Goal: Information Seeking & Learning: Learn about a topic

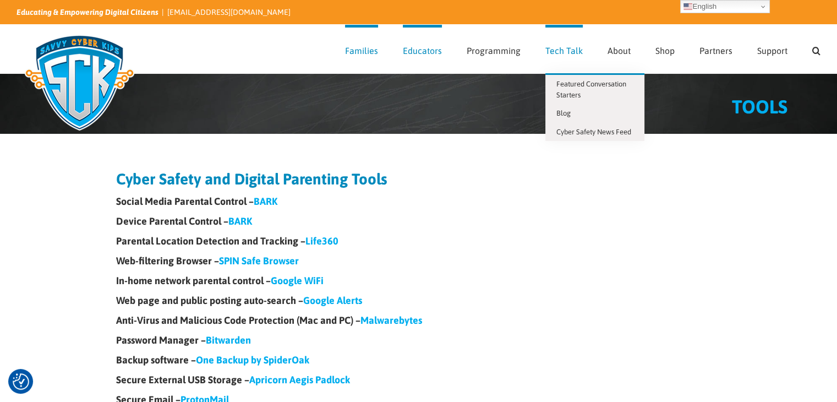
click at [566, 55] on link "Tech Talk" at bounding box center [564, 49] width 37 height 48
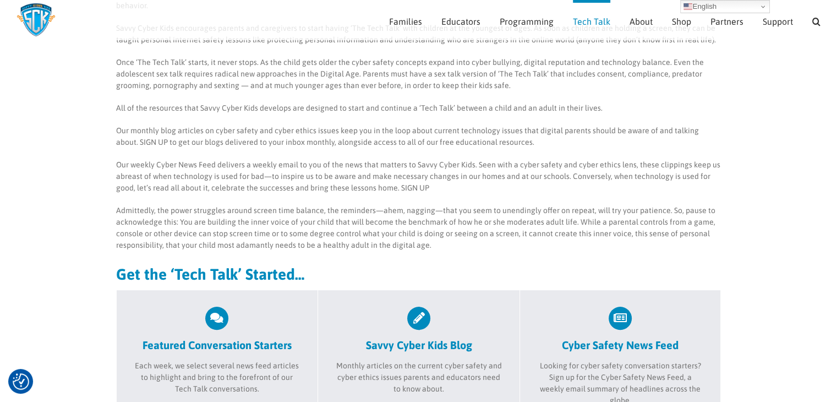
scroll to position [211, 0]
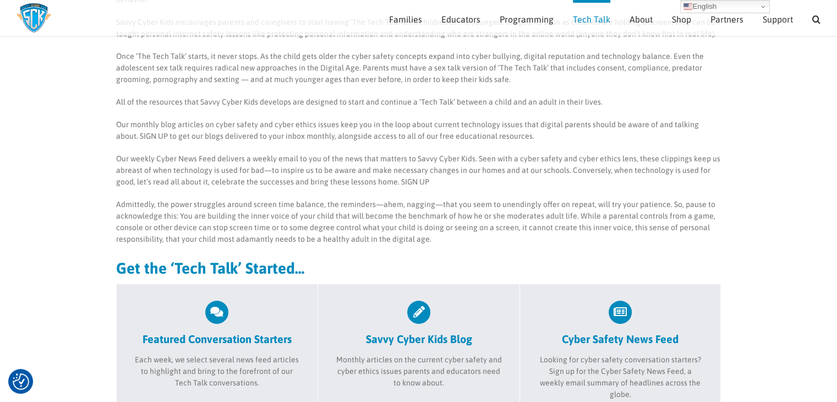
click at [442, 233] on div "Building Your Child’s Inner Voice The overarching theme for Savvy Cyber Kids is…" at bounding box center [419, 112] width 606 height 328
click at [443, 232] on div "Building Your Child’s Inner Voice The overarching theme for Savvy Cyber Kids is…" at bounding box center [419, 112] width 606 height 328
click at [438, 233] on div "Building Your Child’s Inner Voice The overarching theme for Savvy Cyber Kids is…" at bounding box center [419, 112] width 606 height 328
click at [423, 228] on p "Admittedly, the power struggles around screen time balance, the reminders—ahem,…" at bounding box center [419, 222] width 606 height 46
click at [427, 225] on p "Admittedly, the power struggles around screen time balance, the reminders—ahem,…" at bounding box center [419, 222] width 606 height 46
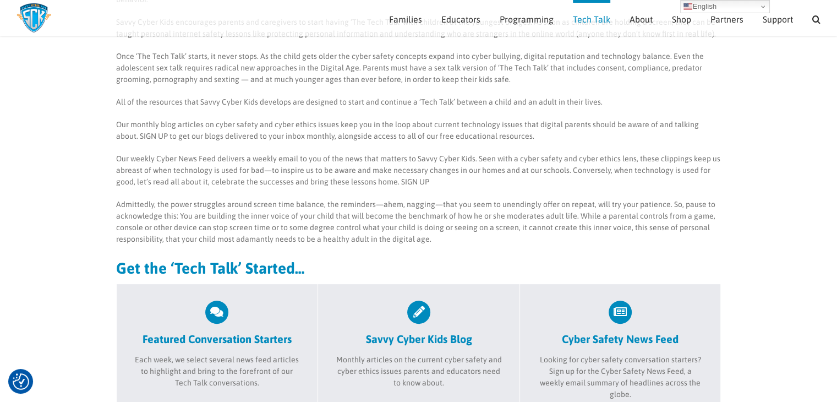
click at [427, 225] on p "Admittedly, the power struggles around screen time balance, the reminders—ahem,…" at bounding box center [419, 222] width 606 height 46
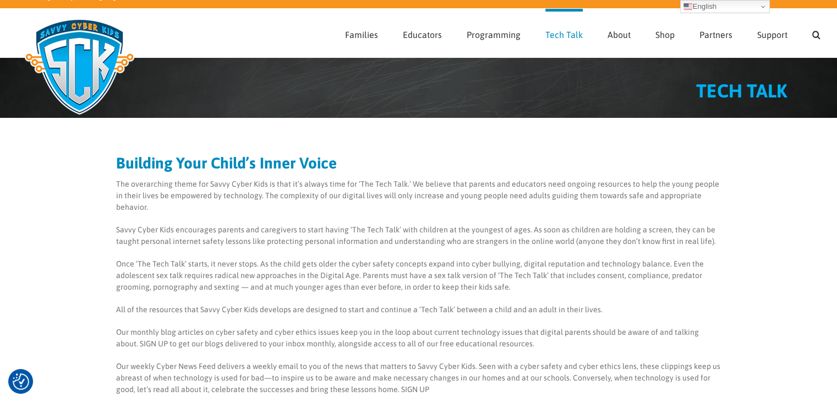
scroll to position [0, 0]
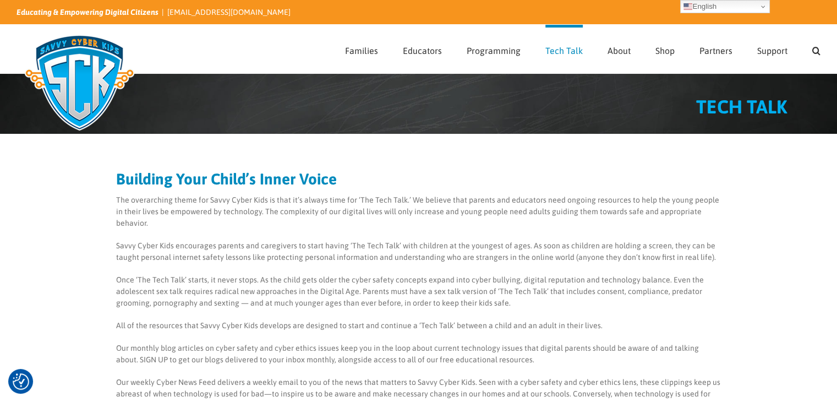
drag, startPoint x: 619, startPoint y: 130, endPoint x: 606, endPoint y: 58, distance: 73.2
drag, startPoint x: 606, startPoint y: 58, endPoint x: 244, endPoint y: 270, distance: 419.8
click at [244, 274] on p "Once ‘The Tech Talk’ starts, it never stops. As the child gets older the cyber …" at bounding box center [419, 291] width 606 height 35
click at [720, 47] on span "Partners" at bounding box center [716, 50] width 33 height 9
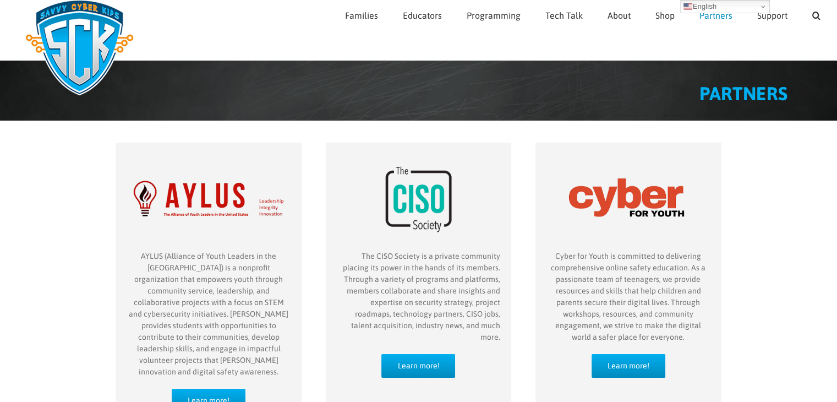
scroll to position [55, 0]
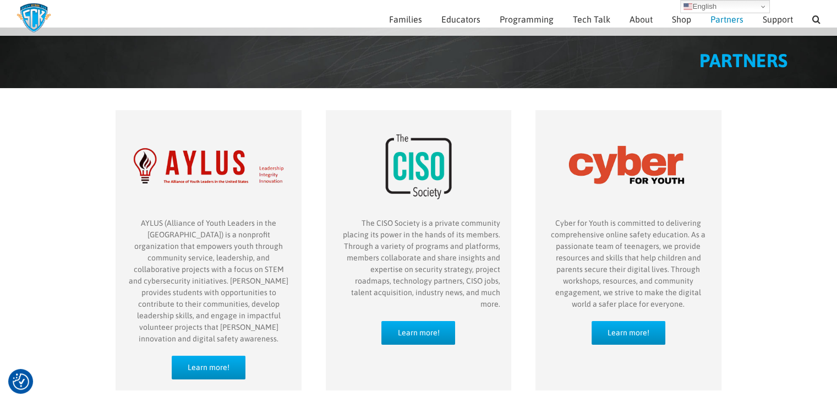
click at [676, 306] on p "Cyber for Youth is committed to delivering comprehensive online safety educatio…" at bounding box center [629, 263] width 164 height 93
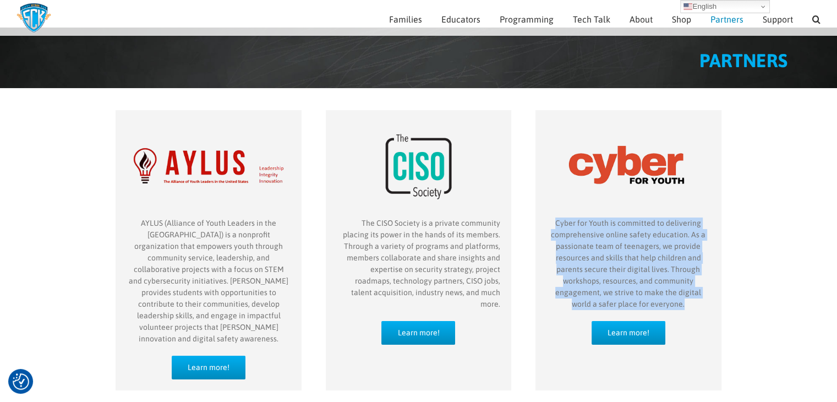
drag, startPoint x: 674, startPoint y: 306, endPoint x: 549, endPoint y: 224, distance: 149.5
click at [549, 224] on p "Cyber for Youth is committed to delivering comprehensive online safety educatio…" at bounding box center [629, 263] width 164 height 93
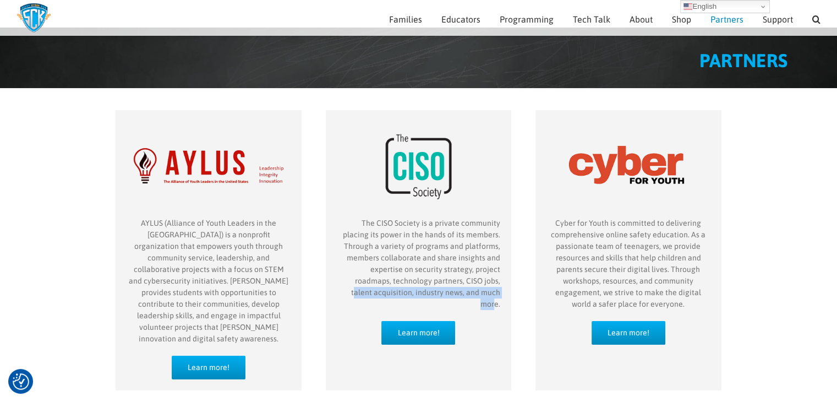
drag, startPoint x: 494, startPoint y: 301, endPoint x: 412, endPoint y: 278, distance: 85.6
click at [412, 278] on div "The CISO Society is a private community placing its power in the hands of its m…" at bounding box center [419, 269] width 164 height 104
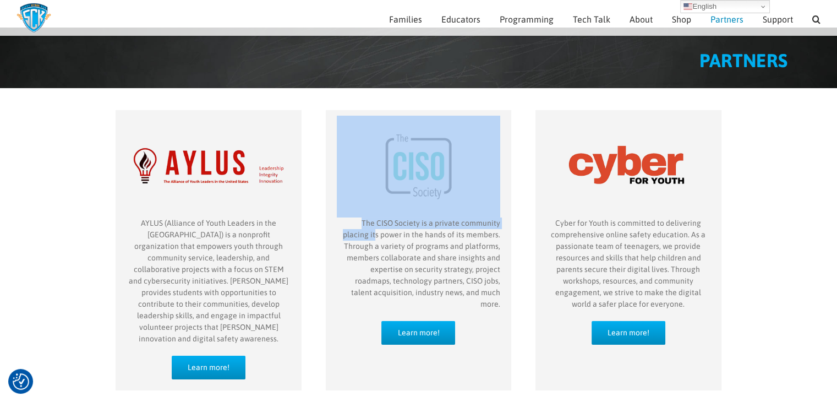
drag, startPoint x: 348, startPoint y: 230, endPoint x: 339, endPoint y: 217, distance: 15.7
click at [339, 217] on p "The CISO Society is a private community placing its power in the hands of its m…" at bounding box center [419, 263] width 164 height 93
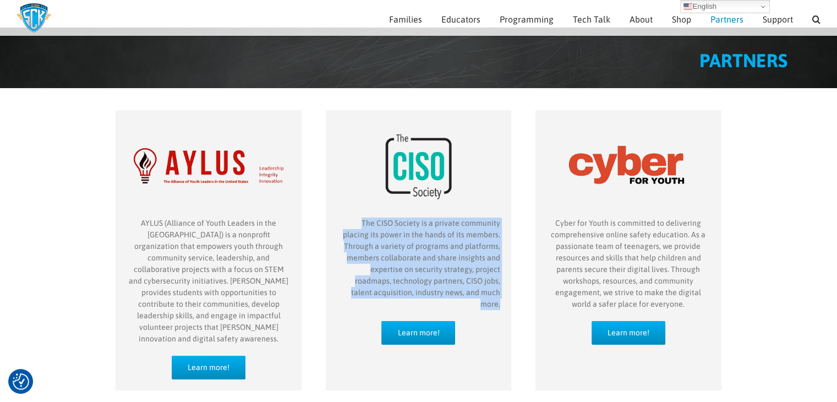
drag, startPoint x: 339, startPoint y: 226, endPoint x: 504, endPoint y: 296, distance: 179.7
click at [504, 296] on div "The CISO Society is a private community placing its power in the hands of its m…" at bounding box center [419, 250] width 186 height 281
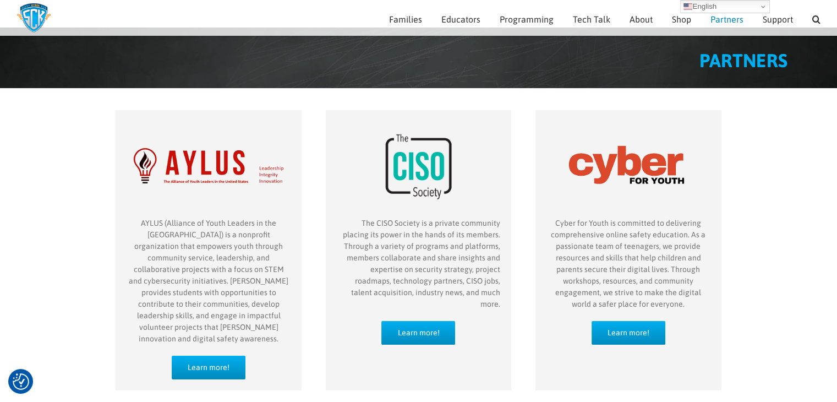
click at [124, 225] on div "AYLUS (Alliance of Youth Leaders in the United States) is a nonprofit organizat…" at bounding box center [209, 250] width 186 height 281
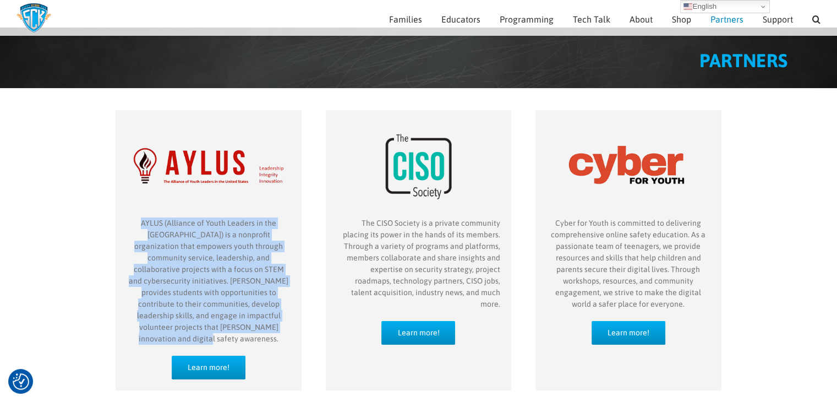
drag, startPoint x: 130, startPoint y: 220, endPoint x: 261, endPoint y: 327, distance: 168.7
click at [261, 327] on p "AYLUS (Alliance of Youth Leaders in the United States) is a nonprofit organizat…" at bounding box center [209, 280] width 164 height 127
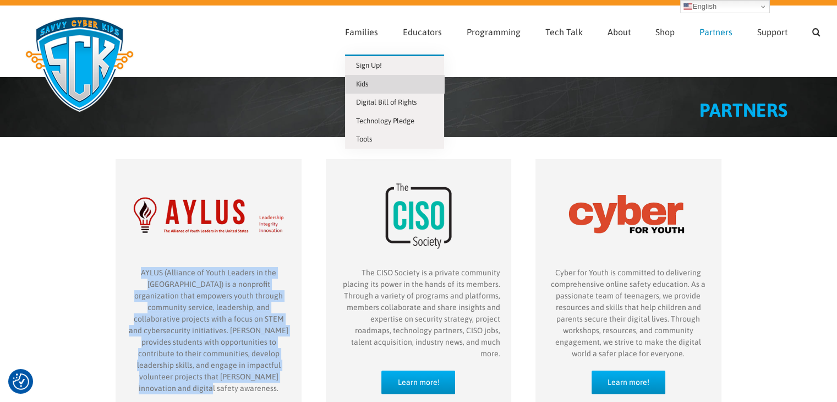
scroll to position [0, 0]
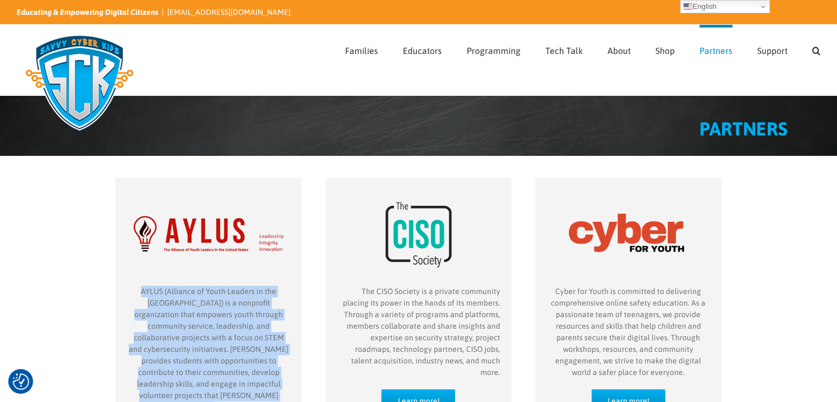
click at [416, 275] on img "partner-CISO-Society" at bounding box center [419, 234] width 164 height 102
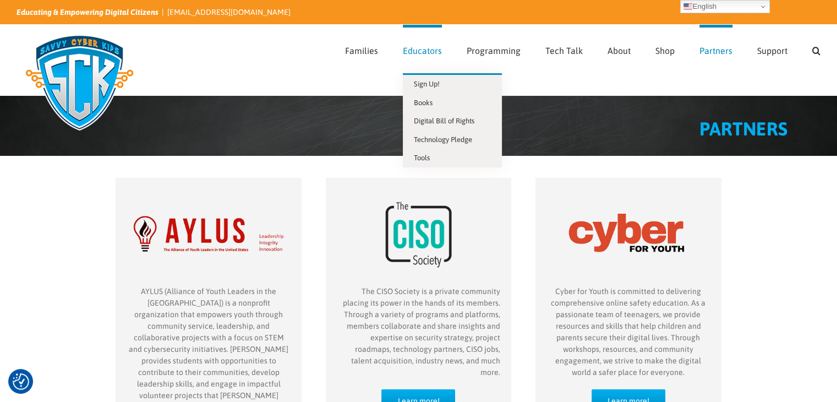
click at [438, 55] on span "Educators" at bounding box center [422, 50] width 39 height 9
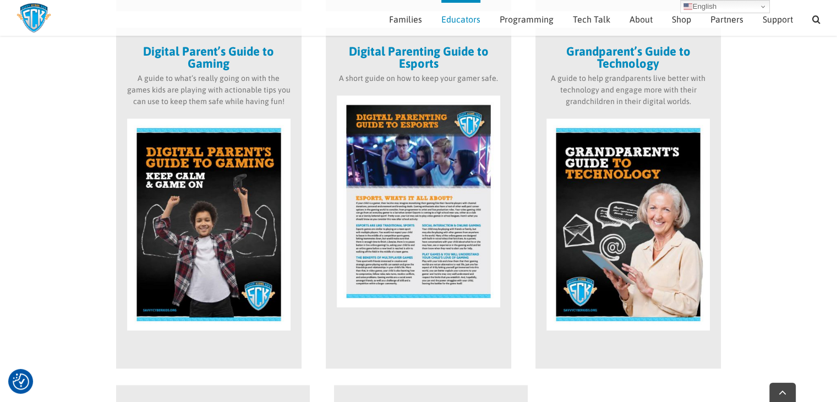
scroll to position [1352, 0]
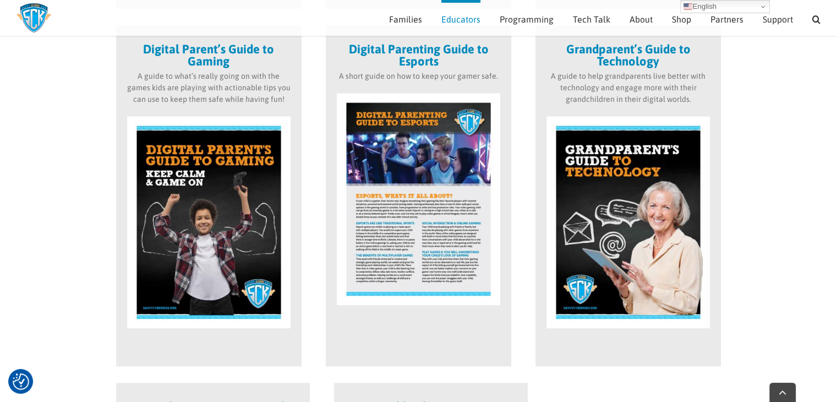
click at [220, 50] on strong "Digital Parent’s Guide to Gaming" at bounding box center [208, 55] width 131 height 26
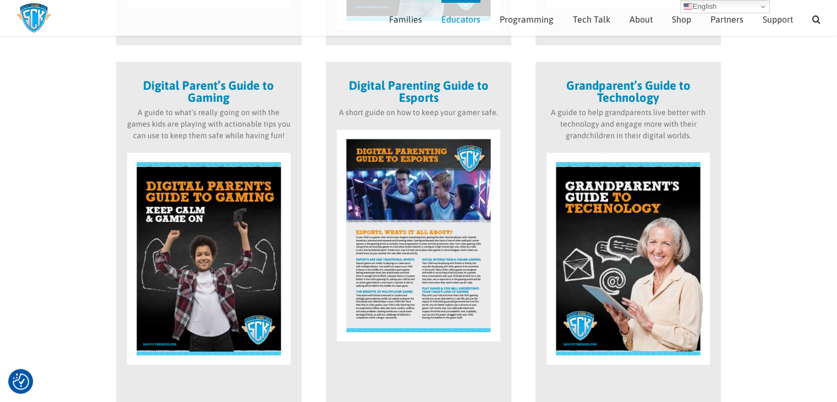
scroll to position [1297, 0]
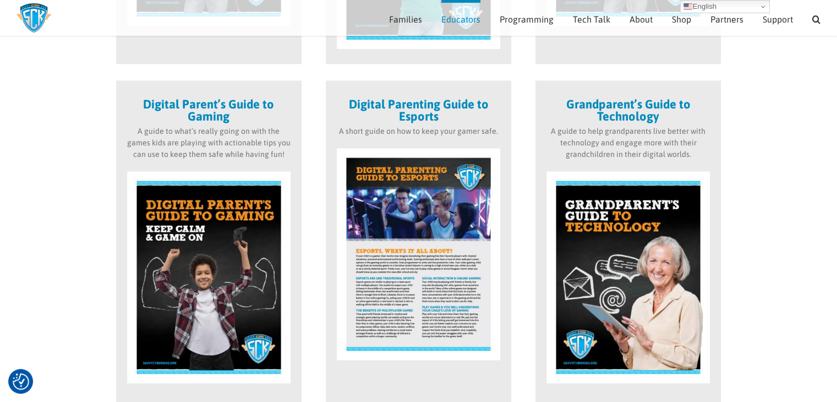
click at [156, 208] on img at bounding box center [209, 277] width 164 height 212
click at [218, 112] on strong "Digital Parent’s Guide to Gaming" at bounding box center [208, 110] width 131 height 26
click at [257, 238] on img at bounding box center [209, 277] width 164 height 212
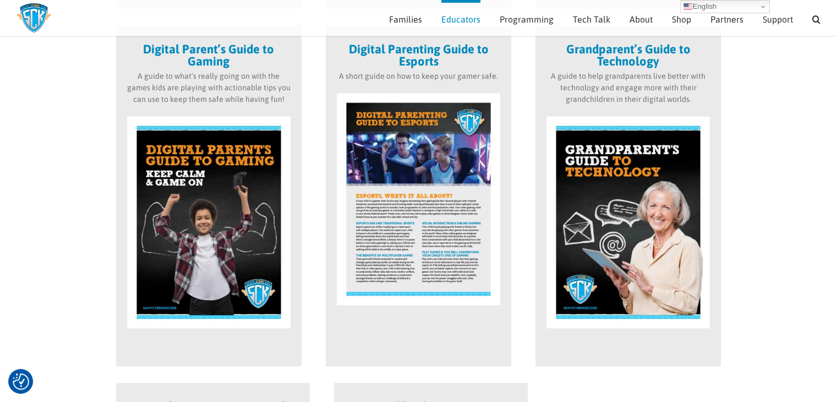
scroll to position [1352, 0]
click at [639, 236] on img at bounding box center [629, 222] width 164 height 212
click at [640, 220] on img at bounding box center [629, 222] width 164 height 212
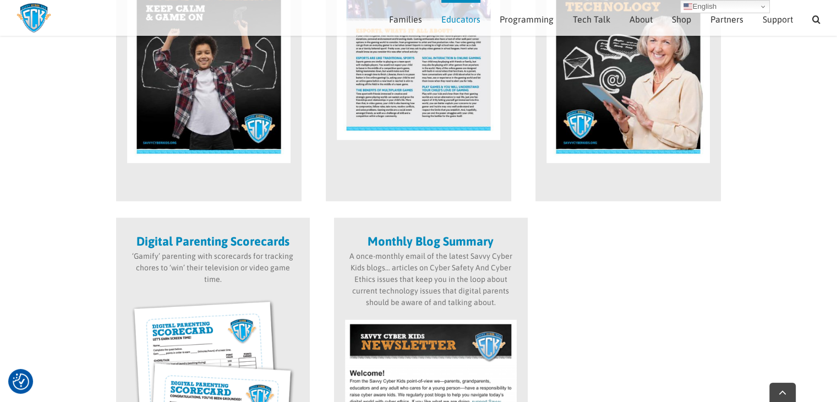
scroll to position [1573, 0]
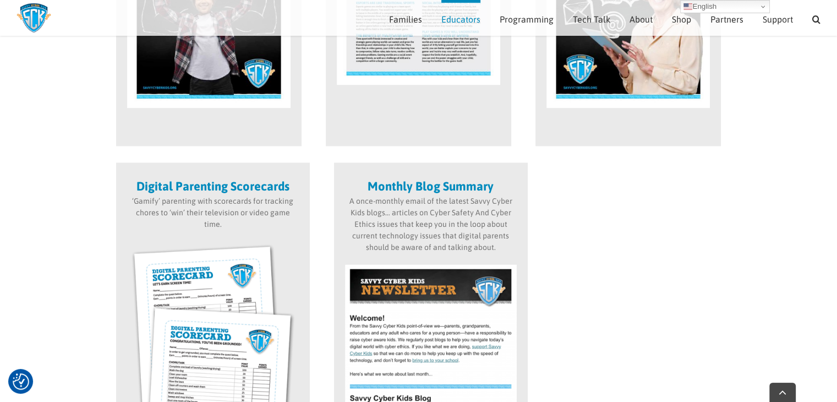
click at [445, 226] on p "A once-monthly email of the latest Savvy Cyber Kids blogs… articles on Cyber Sa…" at bounding box center [431, 224] width 172 height 58
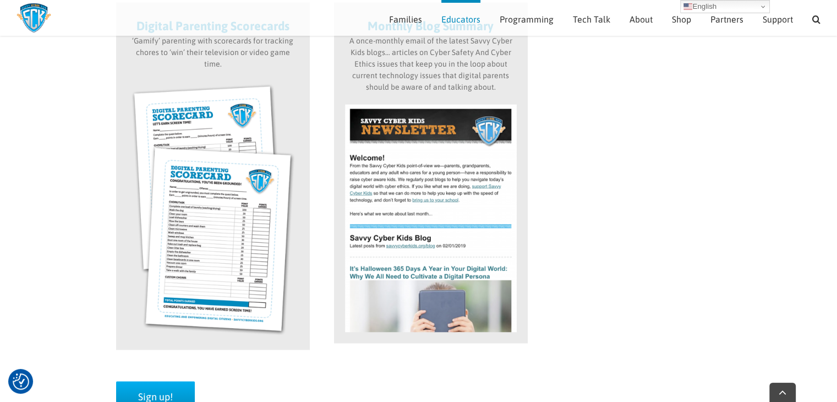
scroll to position [1793, 0]
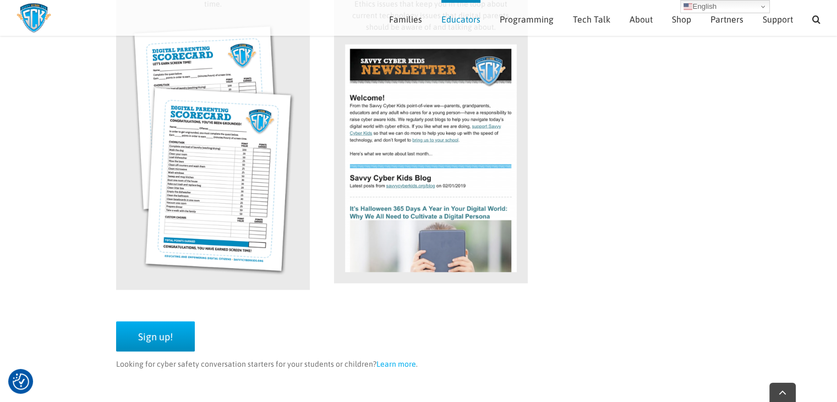
click at [355, 233] on img at bounding box center [431, 158] width 172 height 228
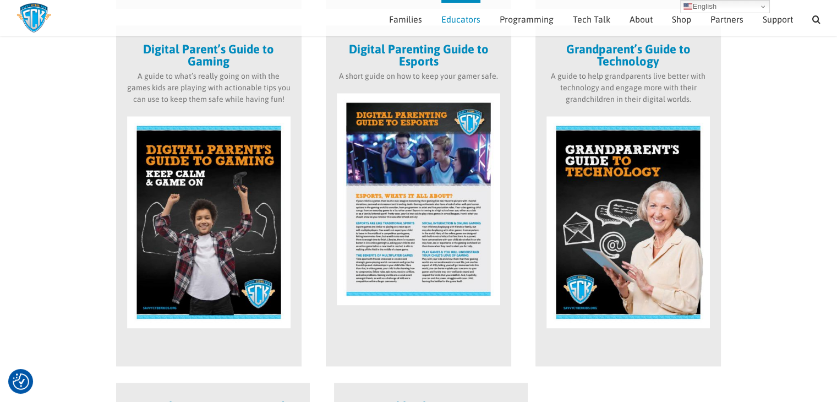
scroll to position [1297, 0]
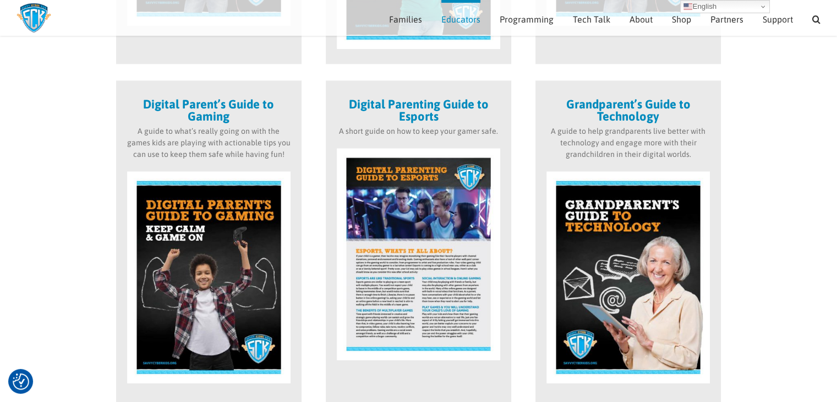
click at [429, 190] on img at bounding box center [419, 254] width 164 height 212
click at [392, 107] on strong "Digital Parenting Guide to Esports" at bounding box center [419, 110] width 140 height 26
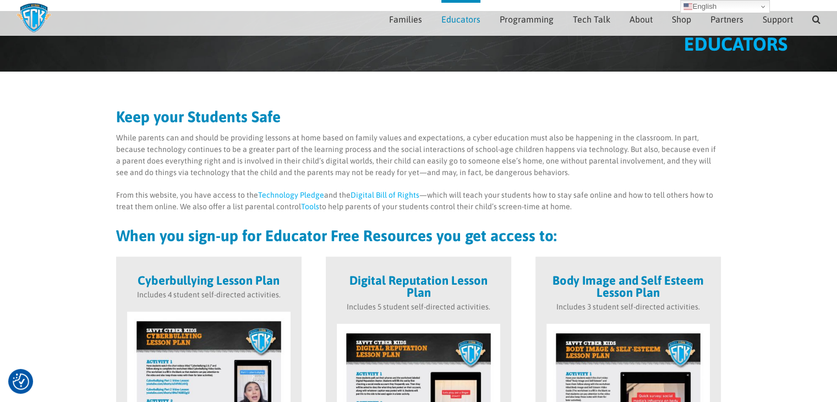
scroll to position [31, 0]
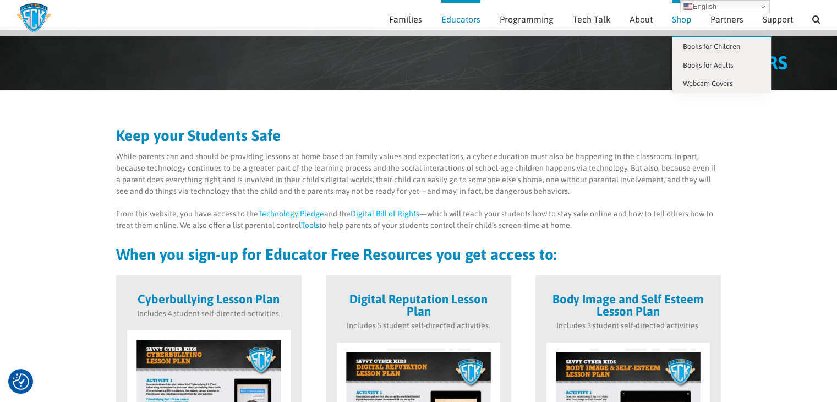
click at [687, 23] on span "Shop" at bounding box center [681, 19] width 19 height 9
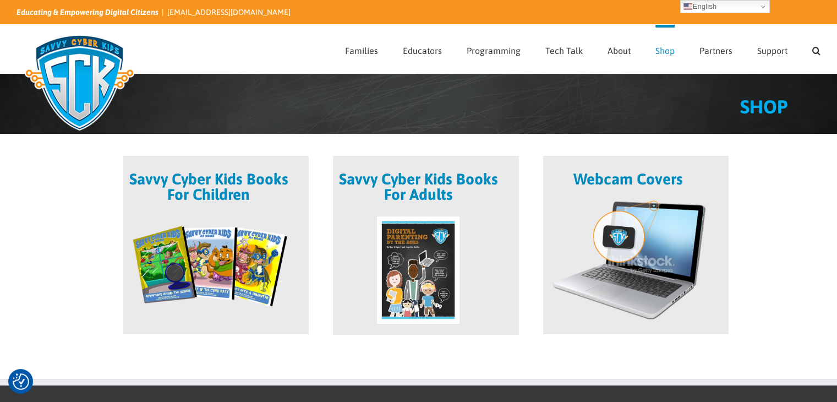
click at [410, 183] on span at bounding box center [426, 245] width 186 height 178
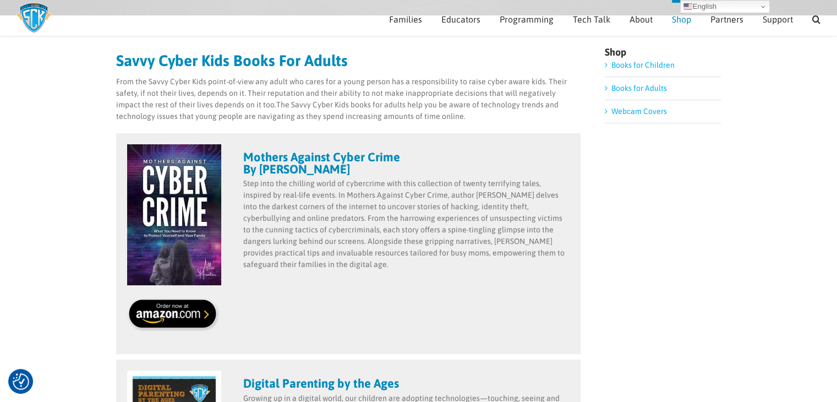
scroll to position [165, 0]
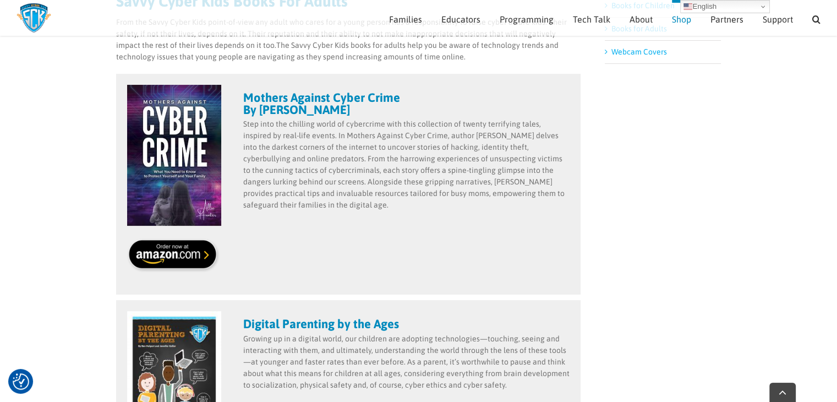
click at [319, 193] on p "Step into the chilling world of cybercrime with this collection of twenty terri…" at bounding box center [406, 164] width 327 height 93
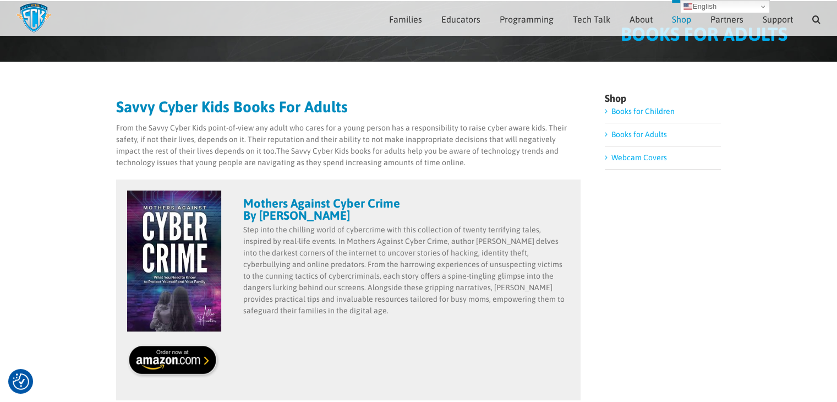
scroll to position [0, 0]
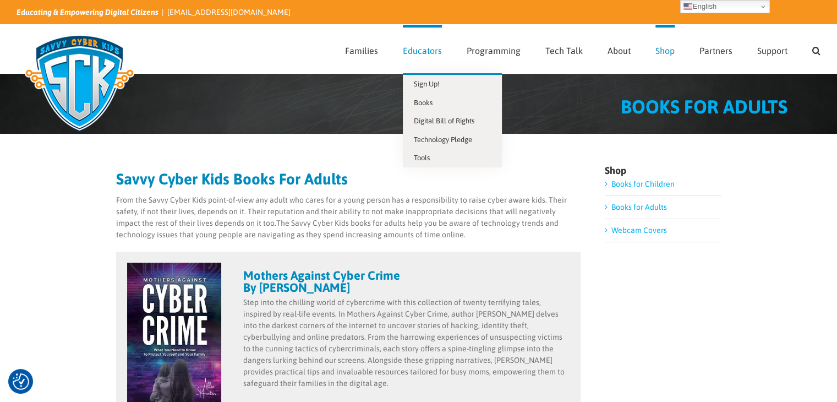
click at [434, 48] on span "Educators" at bounding box center [422, 50] width 39 height 9
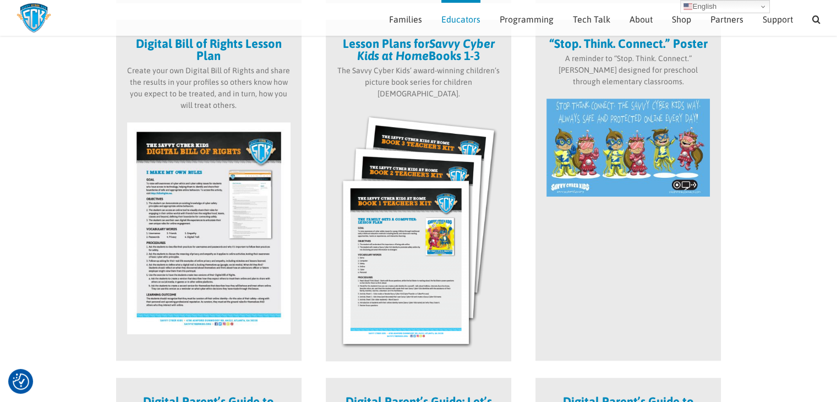
scroll to position [597, 0]
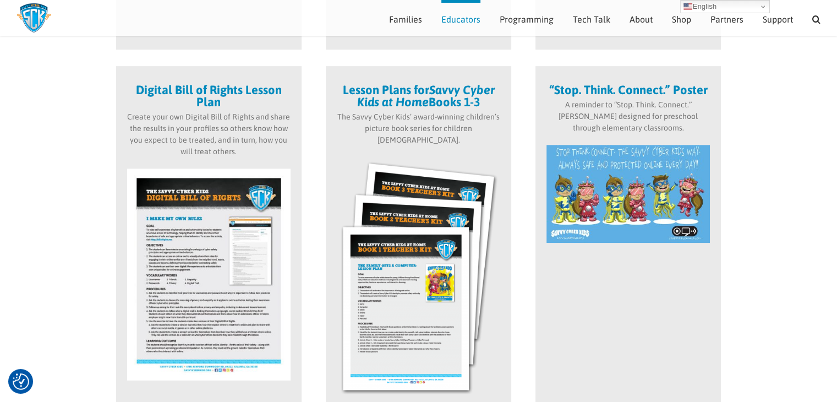
click at [383, 97] on em "Savvy Cyber Kids at Home" at bounding box center [426, 96] width 138 height 26
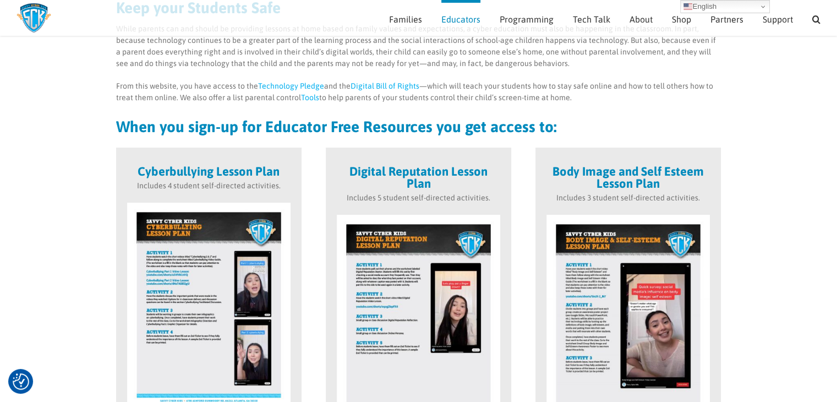
scroll to position [156, 0]
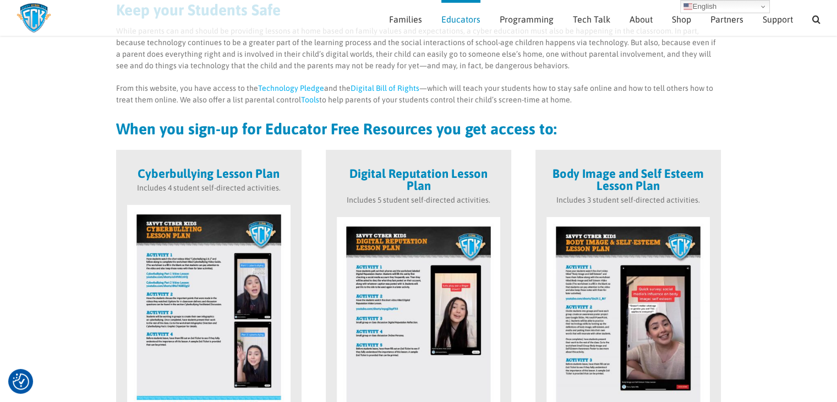
click at [419, 169] on strong "Digital Reputation Lesson Plan" at bounding box center [419, 179] width 138 height 26
click at [183, 166] on strong "Cyberbullying Lesson Plan" at bounding box center [209, 173] width 142 height 14
click at [176, 176] on strong "Cyberbullying Lesson Plan" at bounding box center [209, 173] width 142 height 14
click at [174, 174] on strong "Cyberbullying Lesson Plan" at bounding box center [209, 173] width 142 height 14
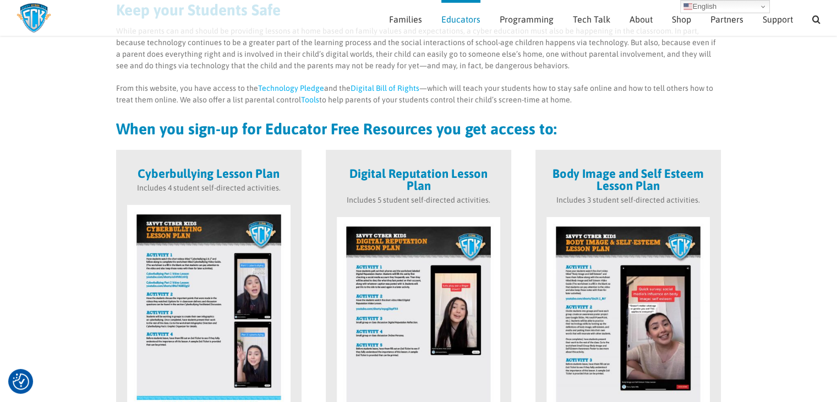
click at [282, 165] on div "Cyberbullying Lesson Plan Includes 4 student self-directed activities." at bounding box center [209, 320] width 186 height 341
click at [276, 172] on strong "Cyberbullying Lesson Plan" at bounding box center [209, 173] width 142 height 14
click at [235, 172] on strong "Cyberbullying Lesson Plan" at bounding box center [209, 173] width 142 height 14
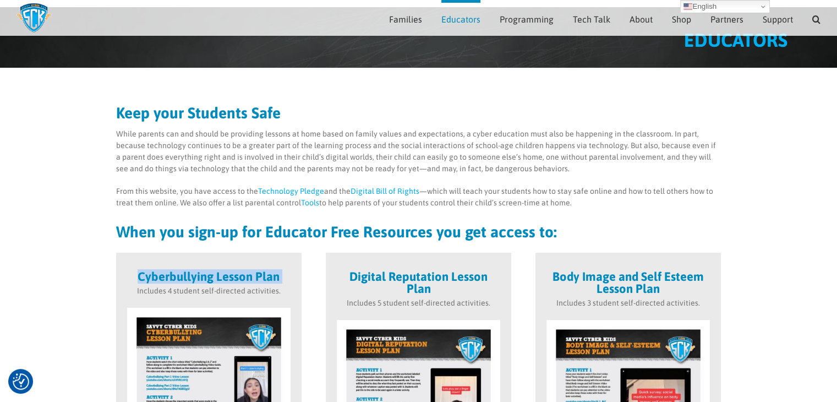
scroll to position [46, 0]
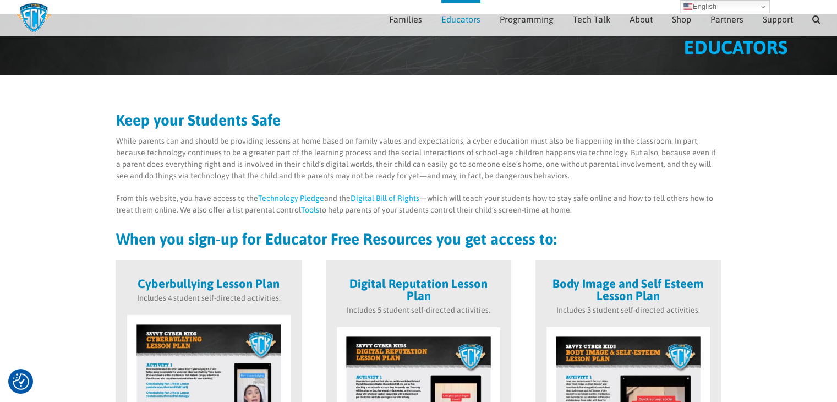
click at [382, 289] on h3 "Digital Reputation Lesson Plan" at bounding box center [419, 290] width 164 height 24
click at [384, 288] on strong "Digital Reputation Lesson Plan" at bounding box center [419, 289] width 138 height 26
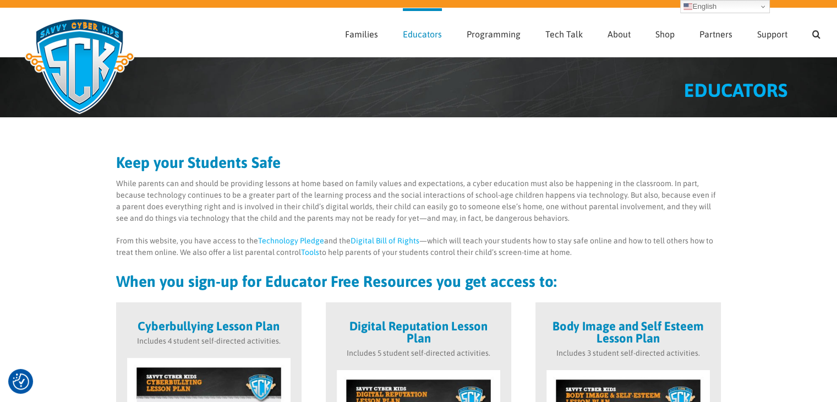
scroll to position [0, 0]
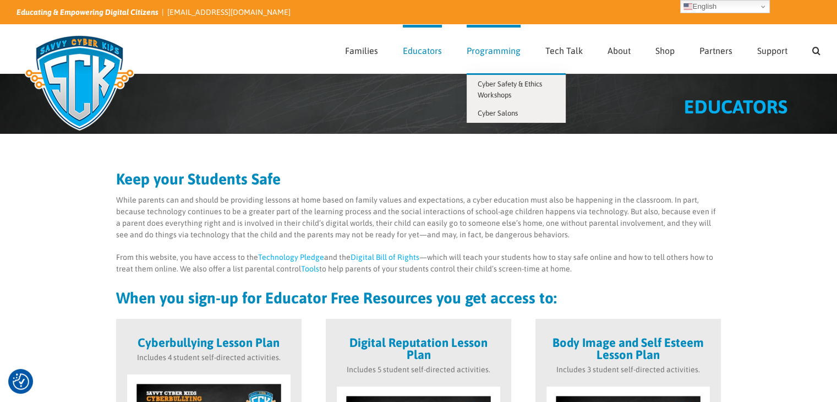
click at [498, 53] on span "Programming" at bounding box center [494, 50] width 54 height 9
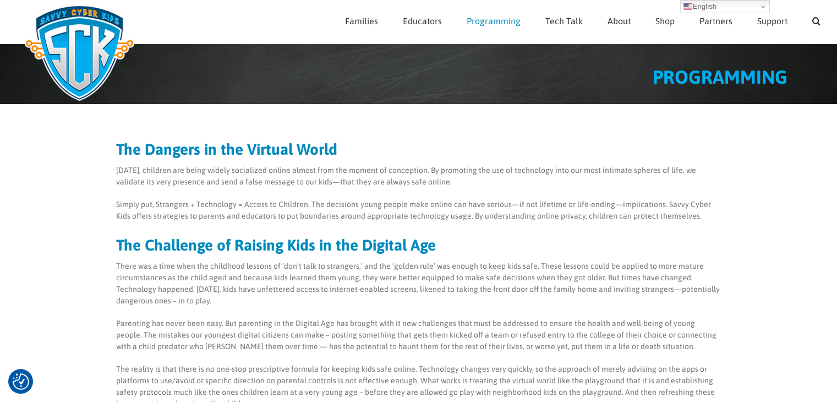
scroll to position [55, 0]
